Goal: Task Accomplishment & Management: Use online tool/utility

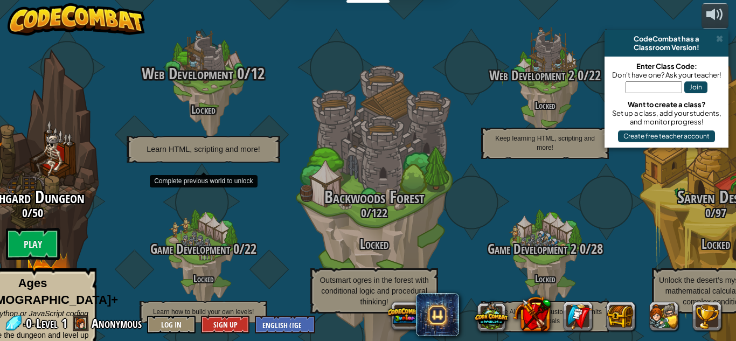
click at [232, 103] on h4 "Locked" at bounding box center [203, 109] width 205 height 12
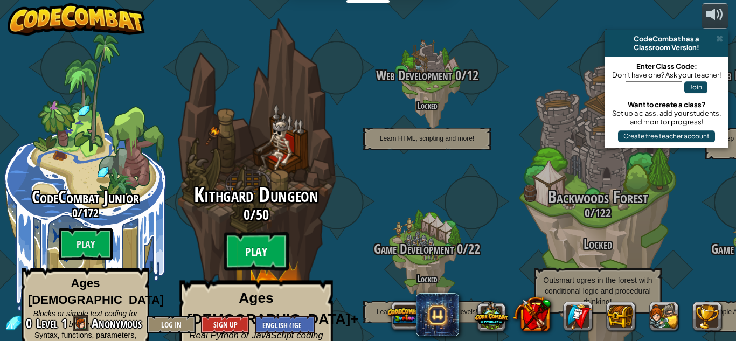
click at [257, 232] on btn "Play" at bounding box center [256, 251] width 65 height 39
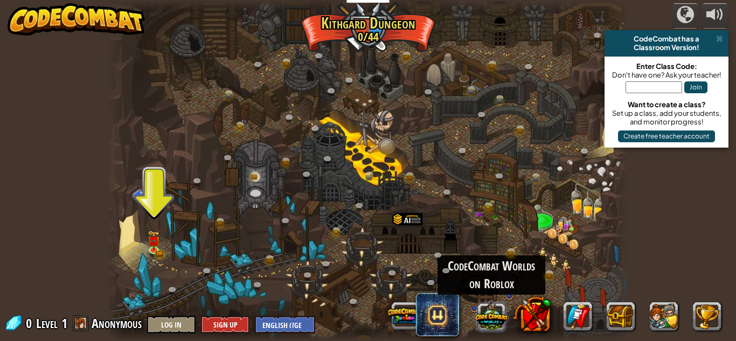
click at [487, 314] on button at bounding box center [491, 315] width 33 height 33
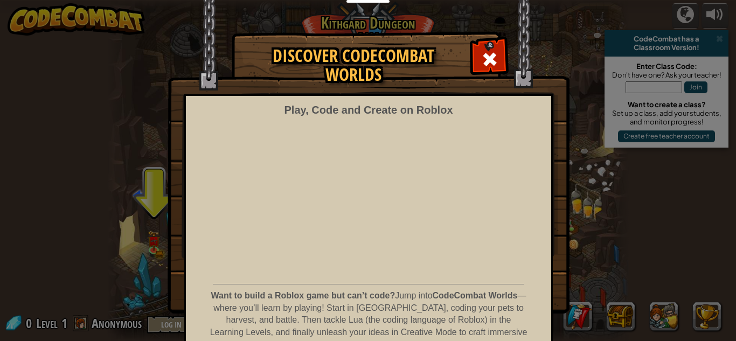
click at [483, 57] on span at bounding box center [489, 59] width 17 height 17
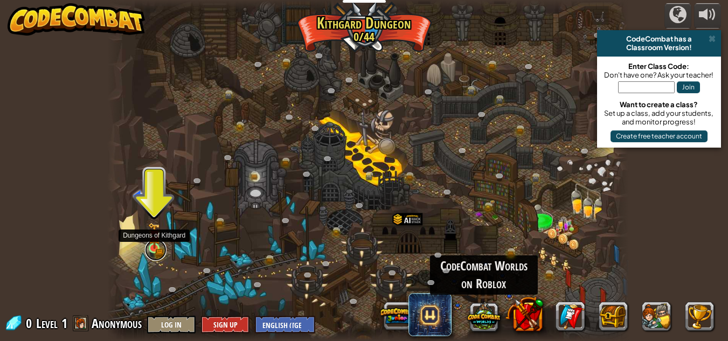
click at [155, 251] on link at bounding box center [156, 250] width 22 height 22
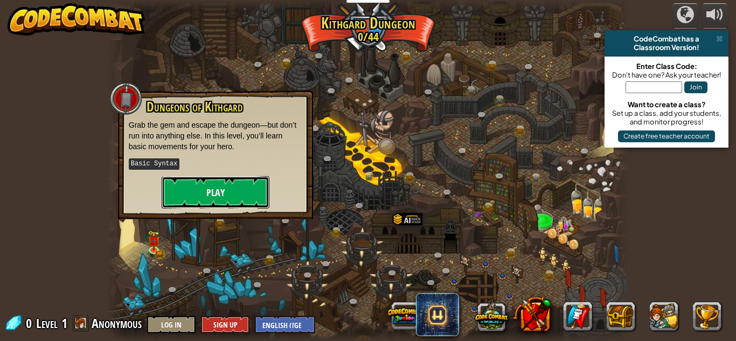
click at [215, 177] on button "Play" at bounding box center [216, 192] width 108 height 32
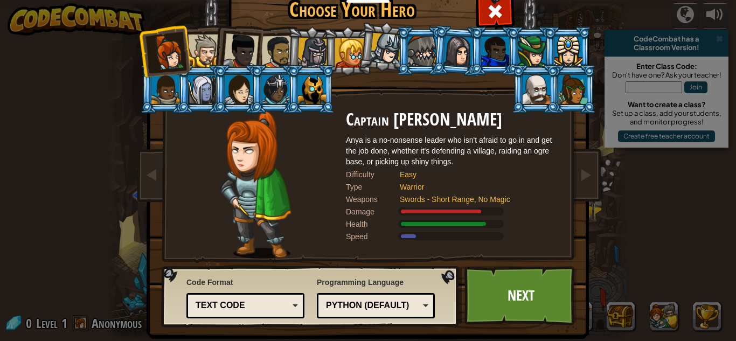
click at [238, 56] on div at bounding box center [241, 51] width 36 height 36
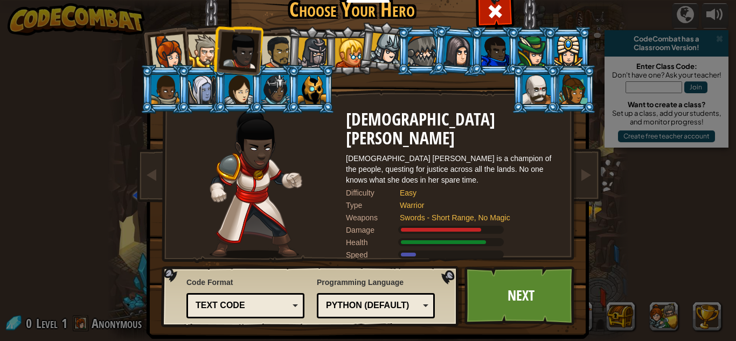
click at [204, 53] on div at bounding box center [204, 50] width 33 height 33
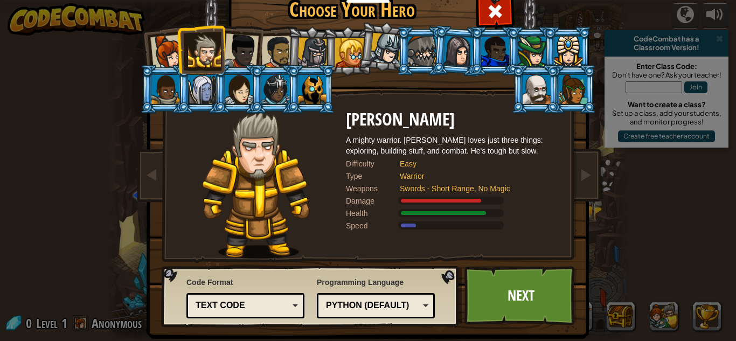
click at [233, 55] on div at bounding box center [241, 51] width 36 height 36
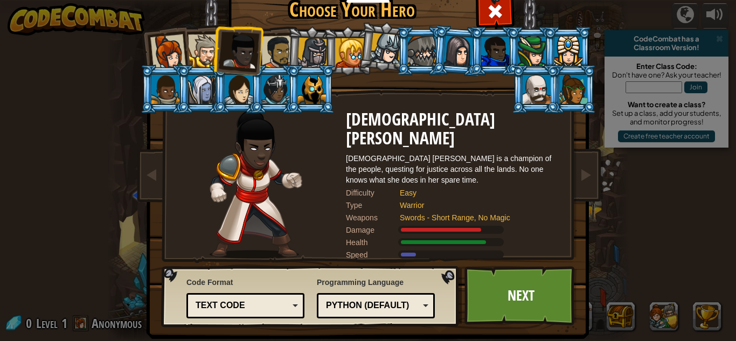
click at [198, 50] on div at bounding box center [204, 50] width 33 height 33
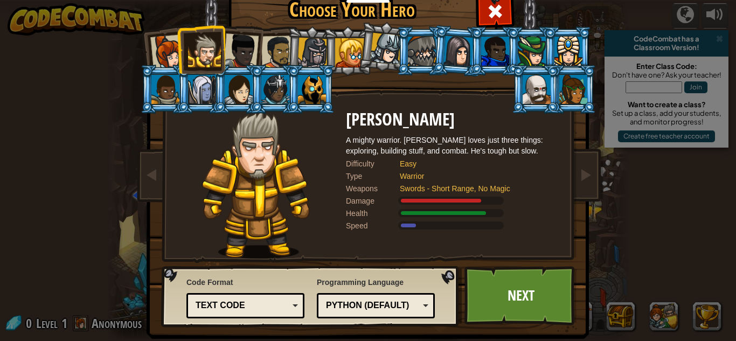
click at [233, 56] on div at bounding box center [241, 51] width 36 height 36
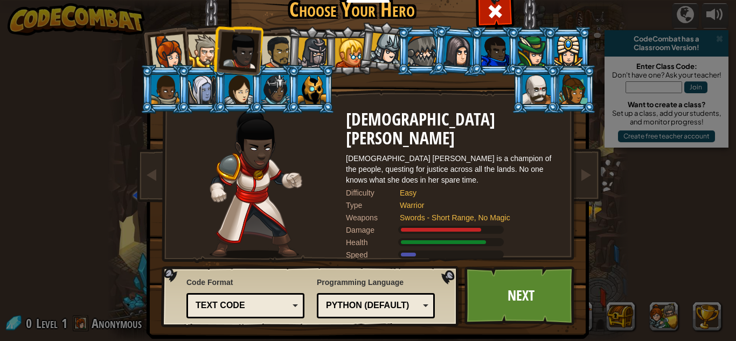
click at [277, 61] on div at bounding box center [277, 52] width 33 height 33
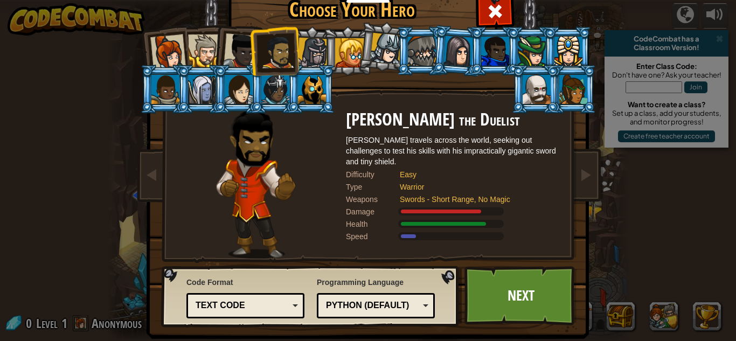
click at [164, 61] on div at bounding box center [168, 52] width 36 height 36
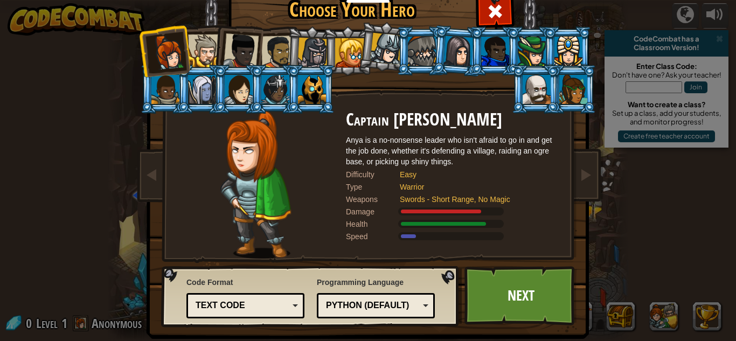
click at [342, 60] on div at bounding box center [349, 52] width 29 height 29
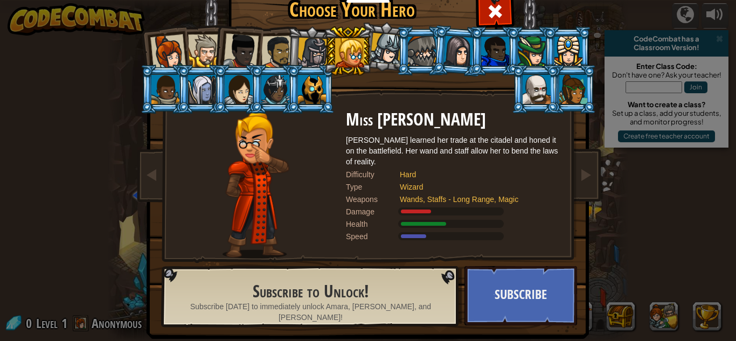
click at [310, 57] on div at bounding box center [312, 53] width 31 height 31
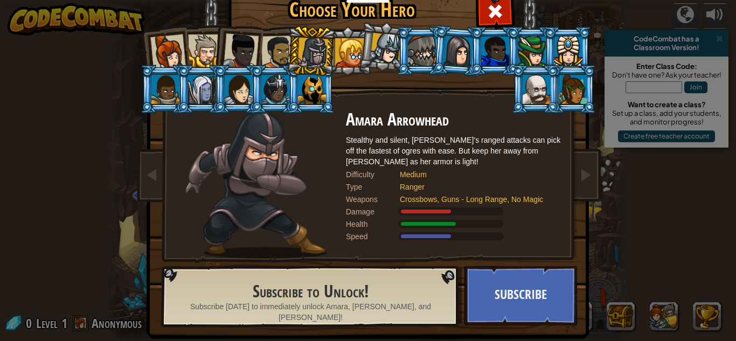
click at [280, 58] on div at bounding box center [277, 52] width 33 height 33
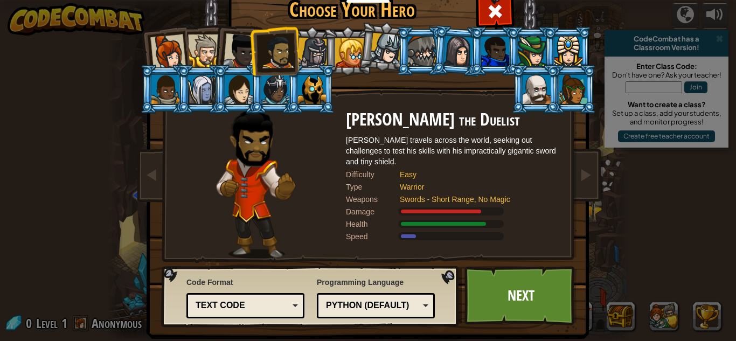
click at [195, 46] on div at bounding box center [204, 50] width 33 height 33
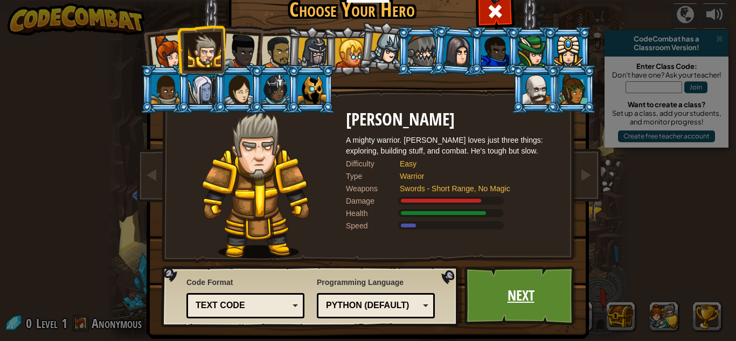
click at [560, 301] on link "Next" at bounding box center [521, 295] width 113 height 59
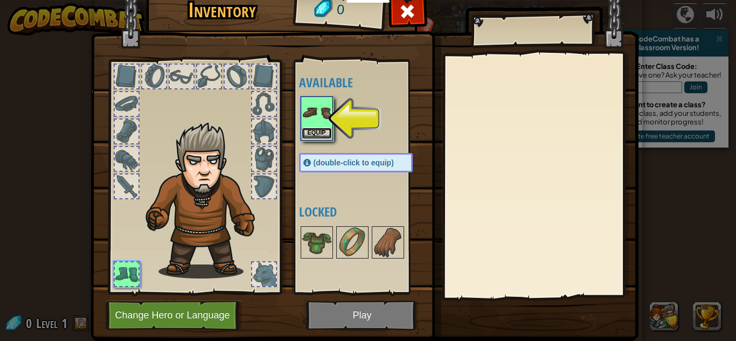
click at [307, 136] on button "Equip" at bounding box center [317, 133] width 30 height 11
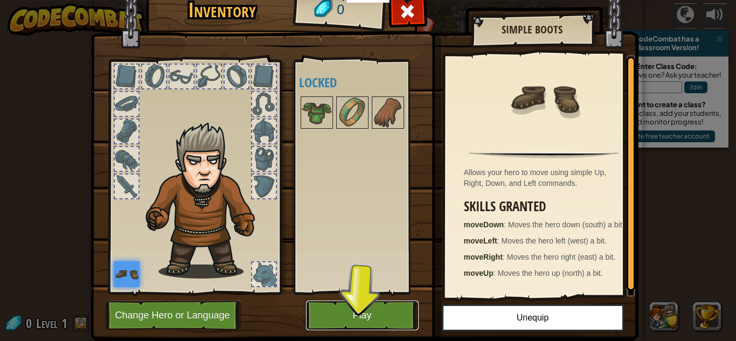
click at [335, 312] on button "Play" at bounding box center [362, 316] width 113 height 30
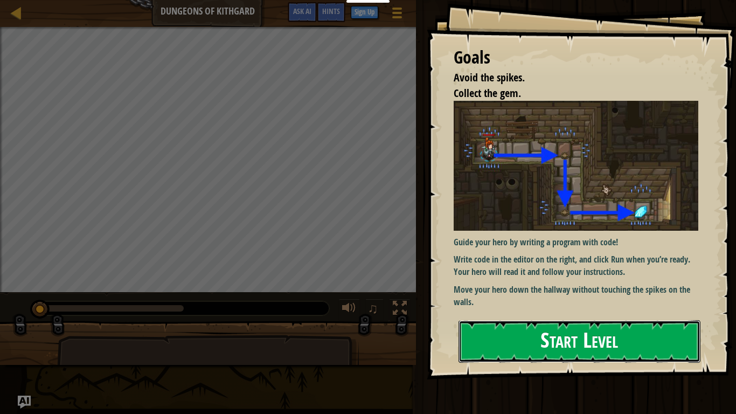
click at [615, 320] on button "Start Level" at bounding box center [580, 341] width 242 height 43
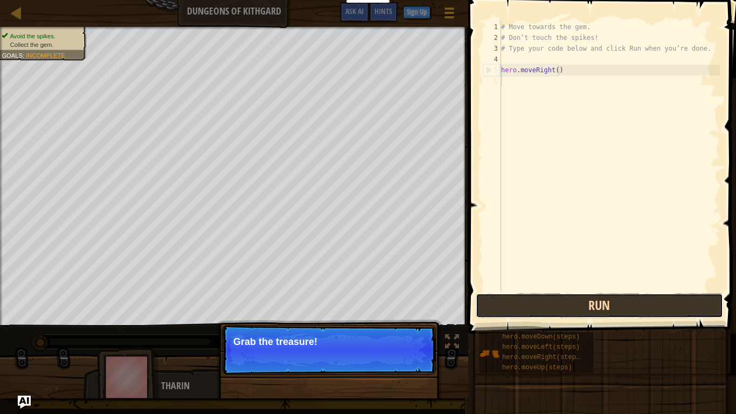
click at [613, 300] on button "Run" at bounding box center [599, 305] width 247 height 25
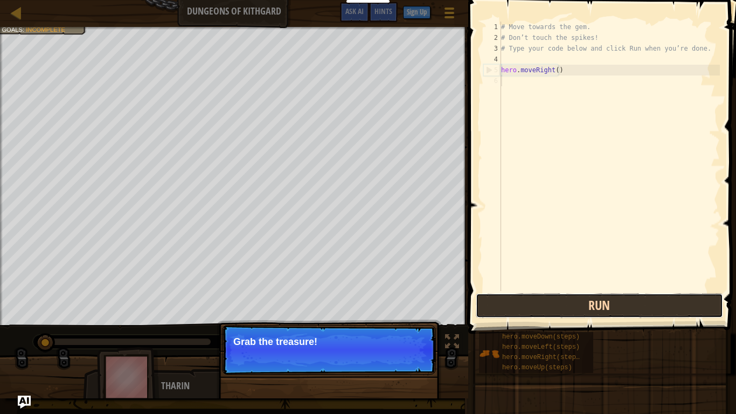
click at [604, 304] on button "Run" at bounding box center [599, 305] width 247 height 25
click at [604, 304] on button "Running" at bounding box center [599, 305] width 247 height 25
click at [604, 304] on button "Run" at bounding box center [599, 305] width 247 height 25
click at [604, 305] on button "Run" at bounding box center [599, 305] width 247 height 25
click at [604, 305] on button "Running" at bounding box center [599, 305] width 247 height 25
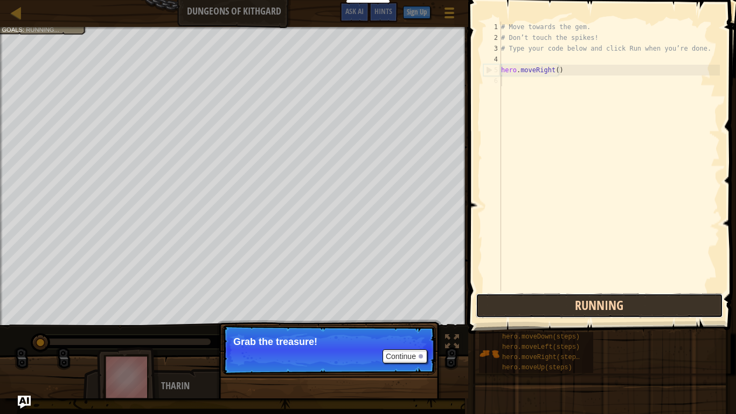
click at [604, 305] on button "Running" at bounding box center [599, 305] width 247 height 25
click at [604, 305] on button "Run" at bounding box center [599, 305] width 247 height 25
click at [604, 305] on button "Running" at bounding box center [599, 305] width 247 height 25
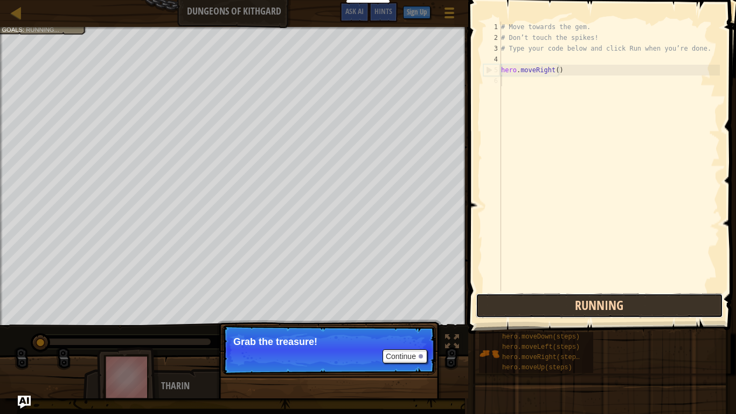
click at [604, 305] on button "Running" at bounding box center [599, 305] width 247 height 25
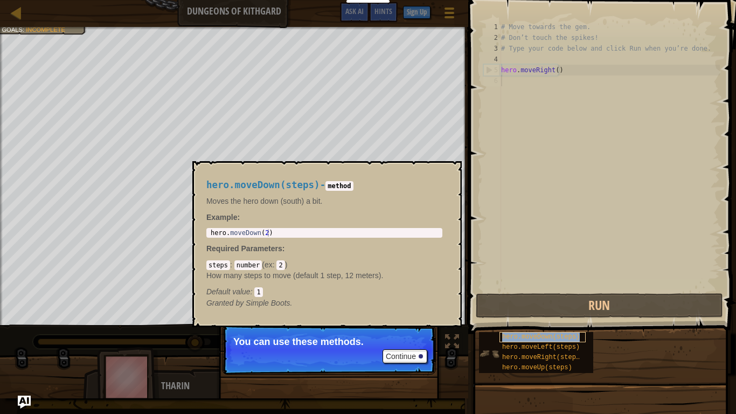
click at [517, 333] on span "hero.moveDown(steps)" at bounding box center [541, 337] width 78 height 8
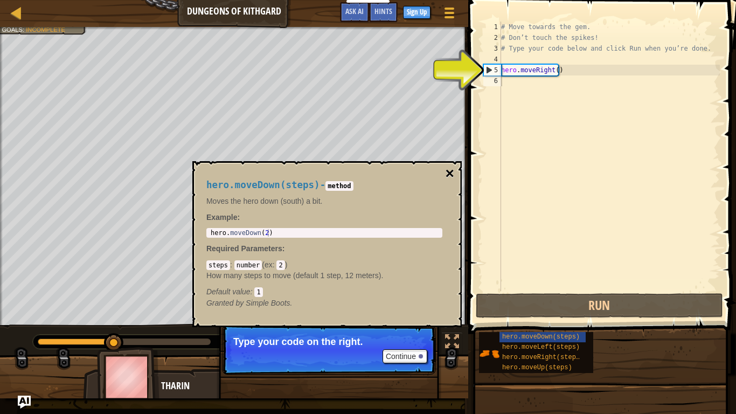
click at [452, 176] on button "×" at bounding box center [450, 173] width 9 height 15
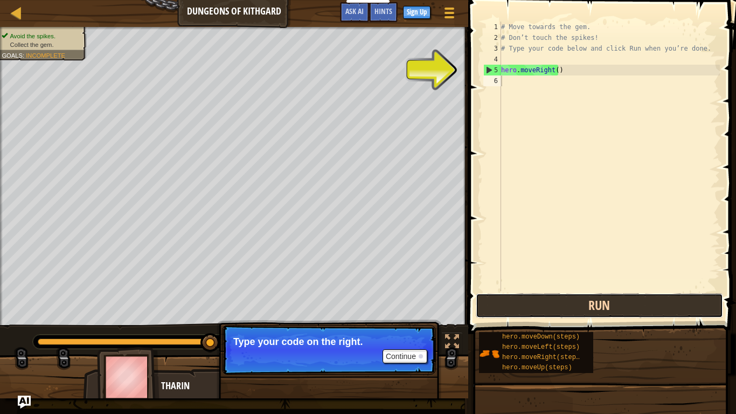
click at [553, 303] on button "Run" at bounding box center [599, 305] width 247 height 25
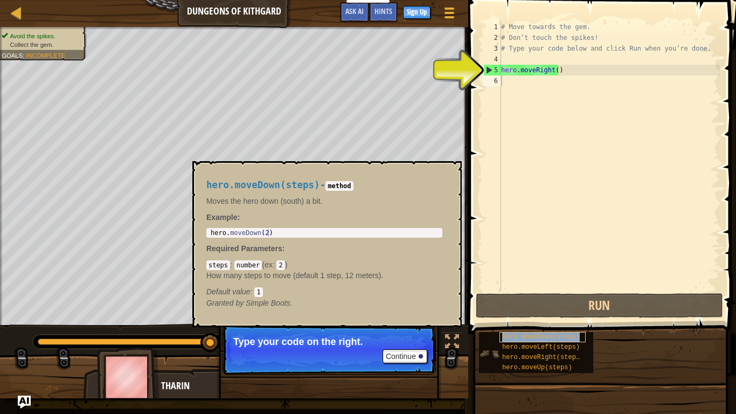
click at [537, 341] on div "hero.moveDown(steps)" at bounding box center [543, 337] width 86 height 10
copy span "hero.moveDown(steps)"
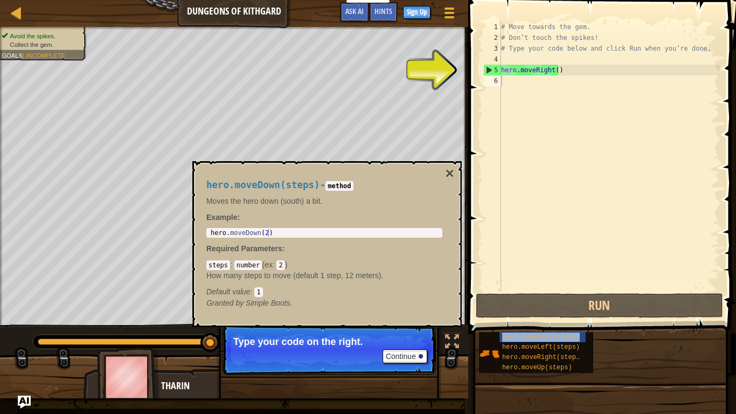
click at [539, 96] on div "# Move towards the gem. # Don’t touch the spikes! # Type your code below and cl…" at bounding box center [609, 167] width 221 height 291
paste textarea "hero.moveDown(steps)"
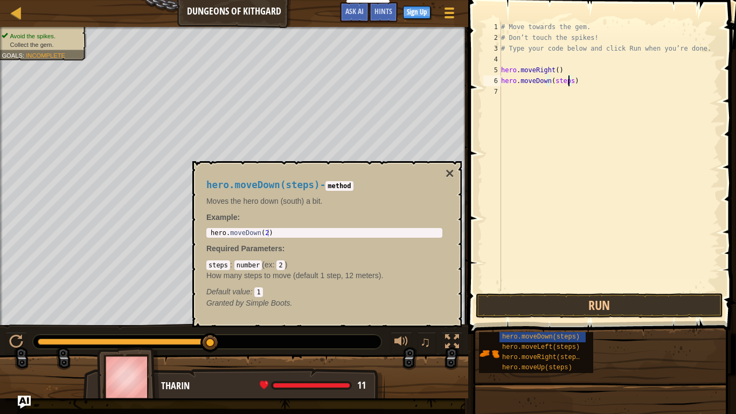
click at [567, 80] on div "# Move towards the gem. # Don’t touch the spikes! # Type your code below and cl…" at bounding box center [609, 167] width 221 height 291
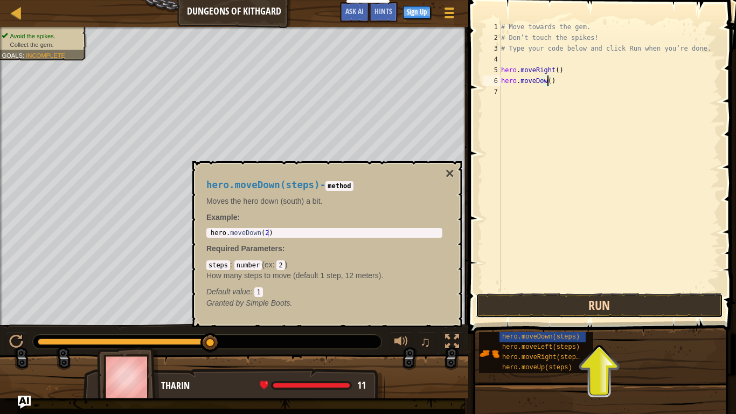
click at [519, 306] on button "Run" at bounding box center [599, 305] width 247 height 25
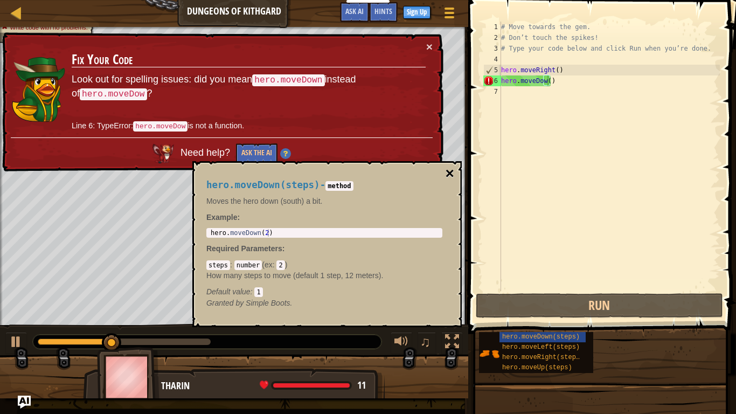
click at [452, 176] on button "×" at bounding box center [450, 173] width 9 height 15
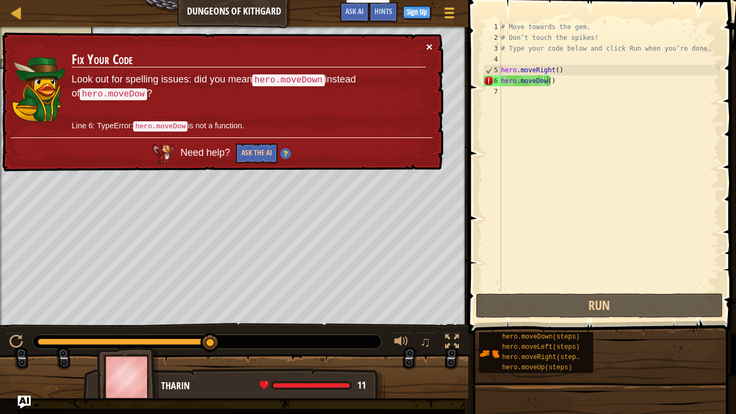
click at [431, 48] on button "×" at bounding box center [429, 46] width 6 height 11
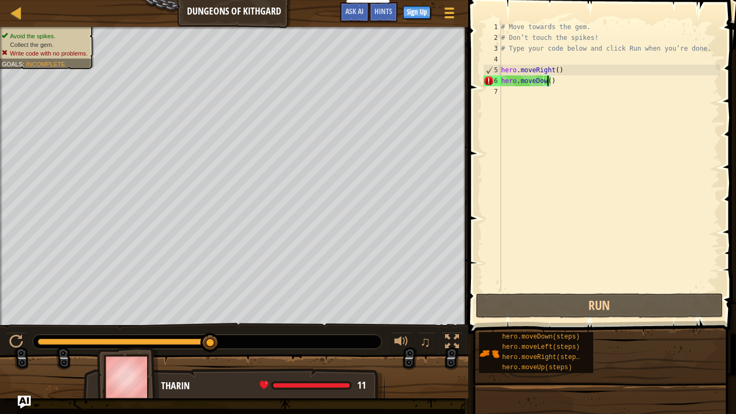
scroll to position [5, 4]
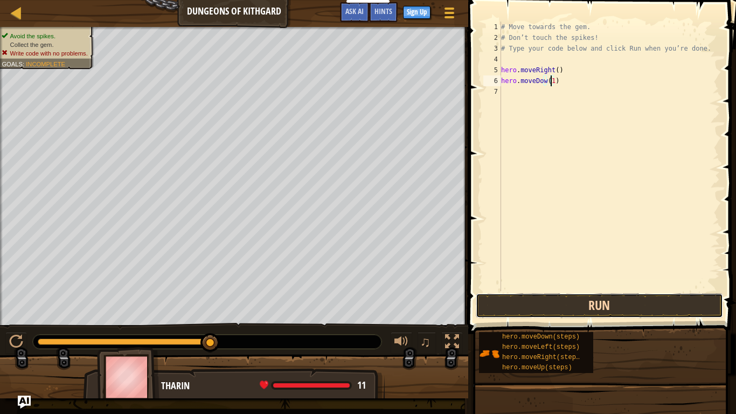
click at [579, 301] on button "Run" at bounding box center [599, 305] width 247 height 25
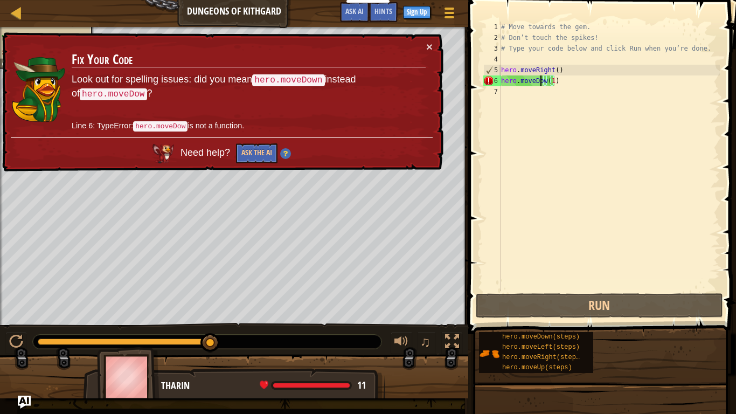
click at [542, 81] on div "# Move towards the gem. # Don’t touch the spikes! # Type your code below and cl…" at bounding box center [609, 167] width 221 height 291
click at [543, 79] on div "# Move towards the gem. # Don’t touch the spikes! # Type your code below and cl…" at bounding box center [609, 167] width 221 height 291
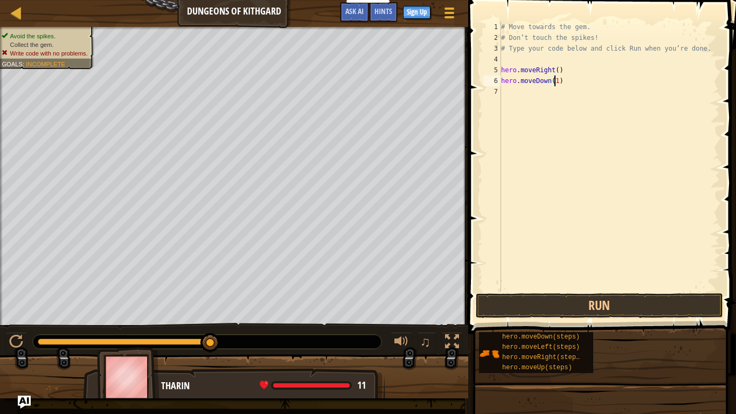
click at [553, 81] on div "# Move towards the gem. # Don’t touch the spikes! # Type your code below and cl…" at bounding box center [609, 167] width 221 height 291
type textarea "hero.moveDown()"
click at [573, 312] on button "Run" at bounding box center [599, 305] width 247 height 25
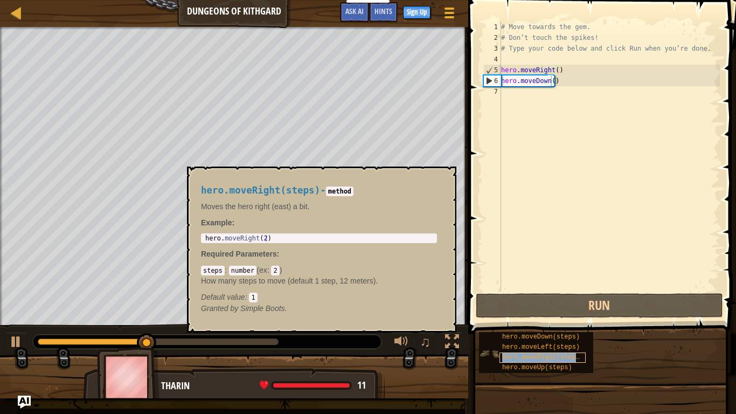
click at [547, 341] on span "hero.moveRight(steps)" at bounding box center [542, 357] width 81 height 8
copy span "hero.moveRight(steps)"
click at [529, 110] on div "# Move towards the gem. # Don’t touch the spikes! # Type your code below and cl…" at bounding box center [609, 167] width 221 height 291
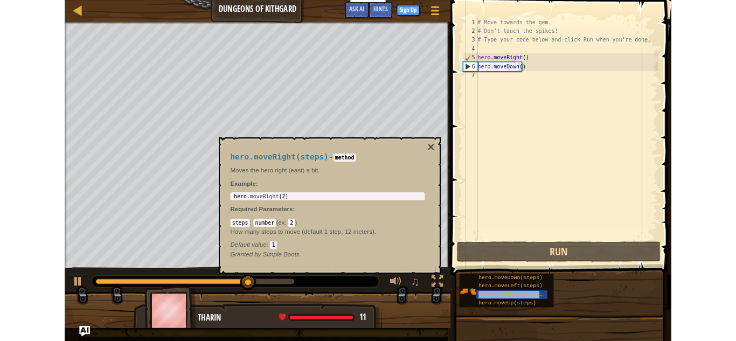
scroll to position [5, 0]
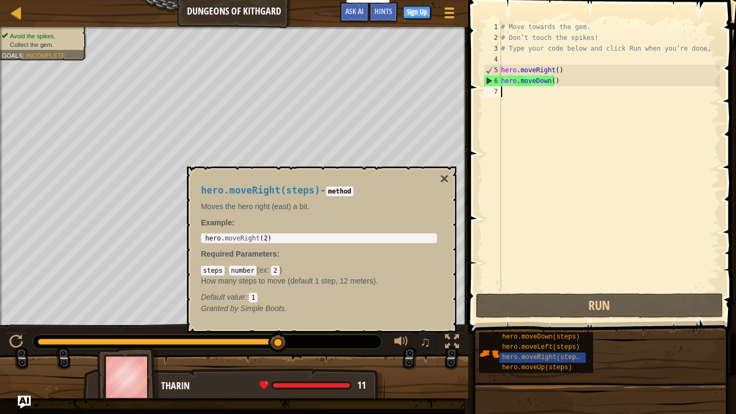
paste textarea "hero.moveRight(steps)"
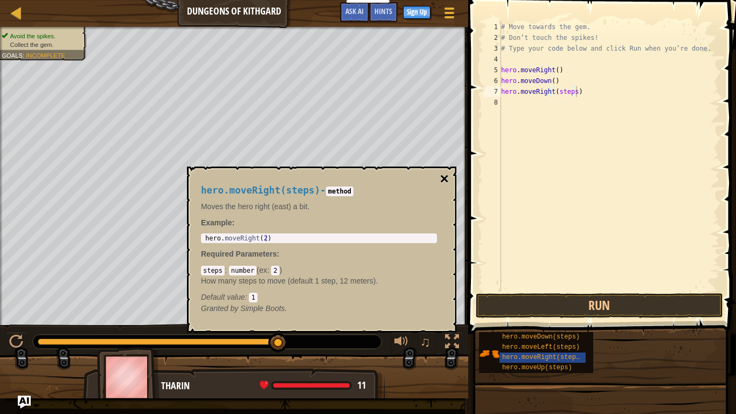
click at [447, 177] on button "×" at bounding box center [444, 178] width 9 height 15
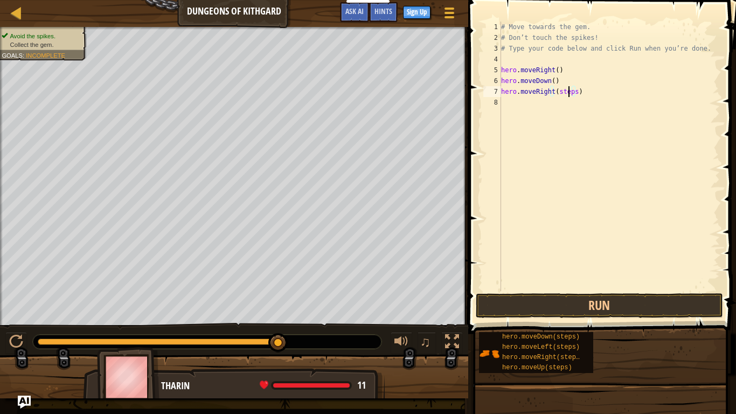
click at [567, 94] on div "# Move towards the gem. # Don’t touch the spikes! # Type your code below and cl…" at bounding box center [609, 167] width 221 height 291
click at [571, 93] on div "# Move towards the gem. # Don’t touch the spikes! # Type your code below and cl…" at bounding box center [609, 167] width 221 height 291
type textarea "hero.moveRight()"
click at [542, 309] on button "Run" at bounding box center [599, 305] width 247 height 25
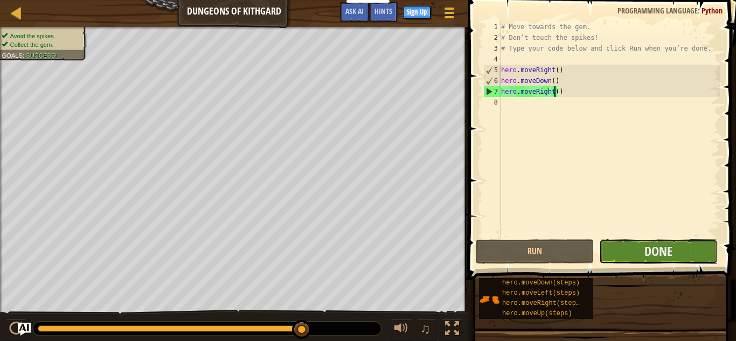
click at [635, 257] on button "Done" at bounding box center [658, 251] width 118 height 25
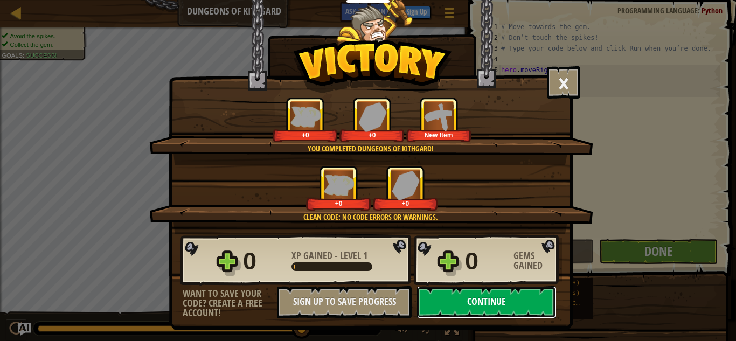
click at [445, 302] on button "Continue" at bounding box center [486, 302] width 139 height 32
